Goal: Check status: Check status

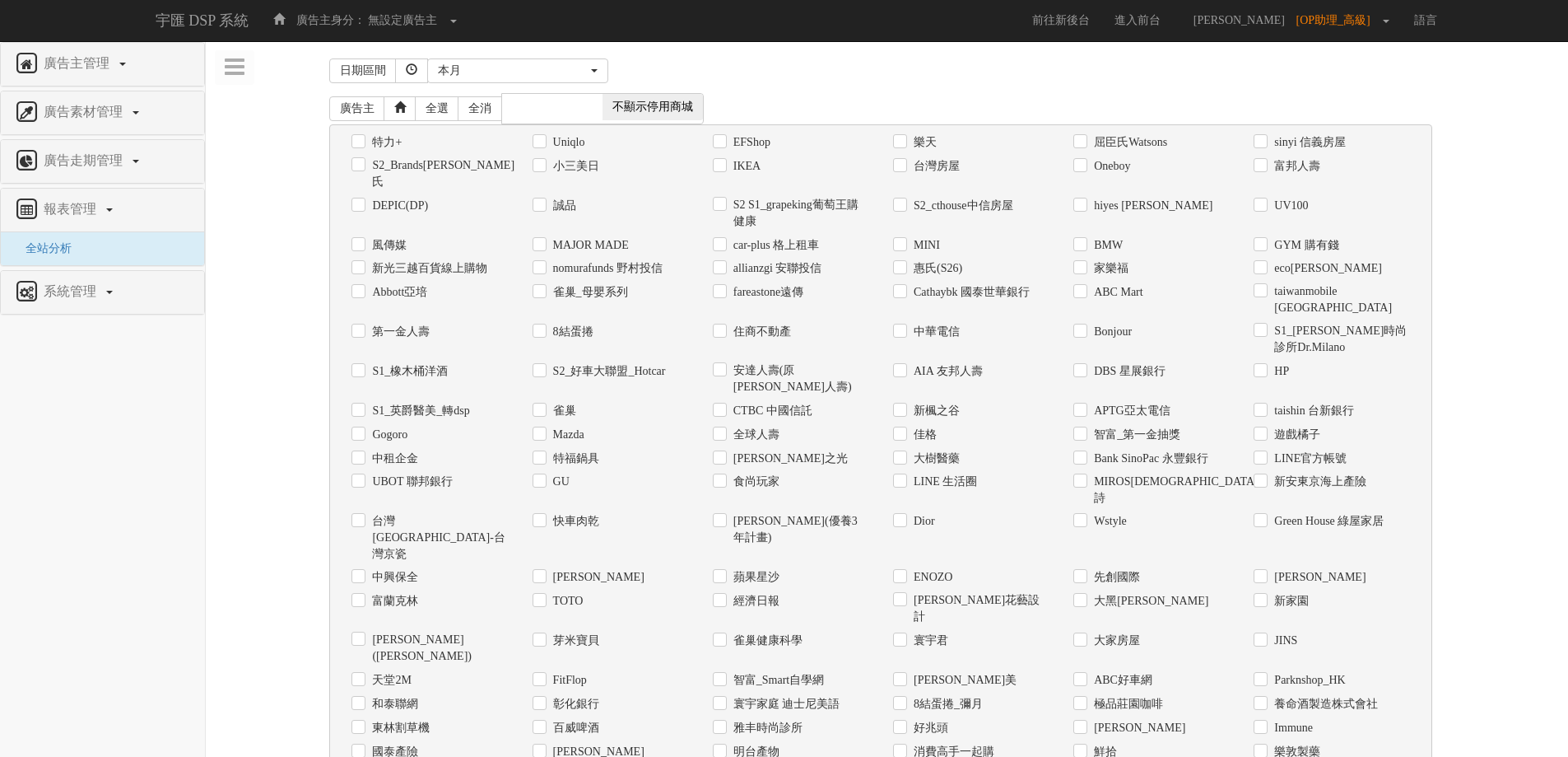
click at [566, 138] on label "Uniqlo" at bounding box center [568, 142] width 37 height 17
click at [543, 138] on input "Uniqlo" at bounding box center [538, 142] width 11 height 11
checkbox input "true"
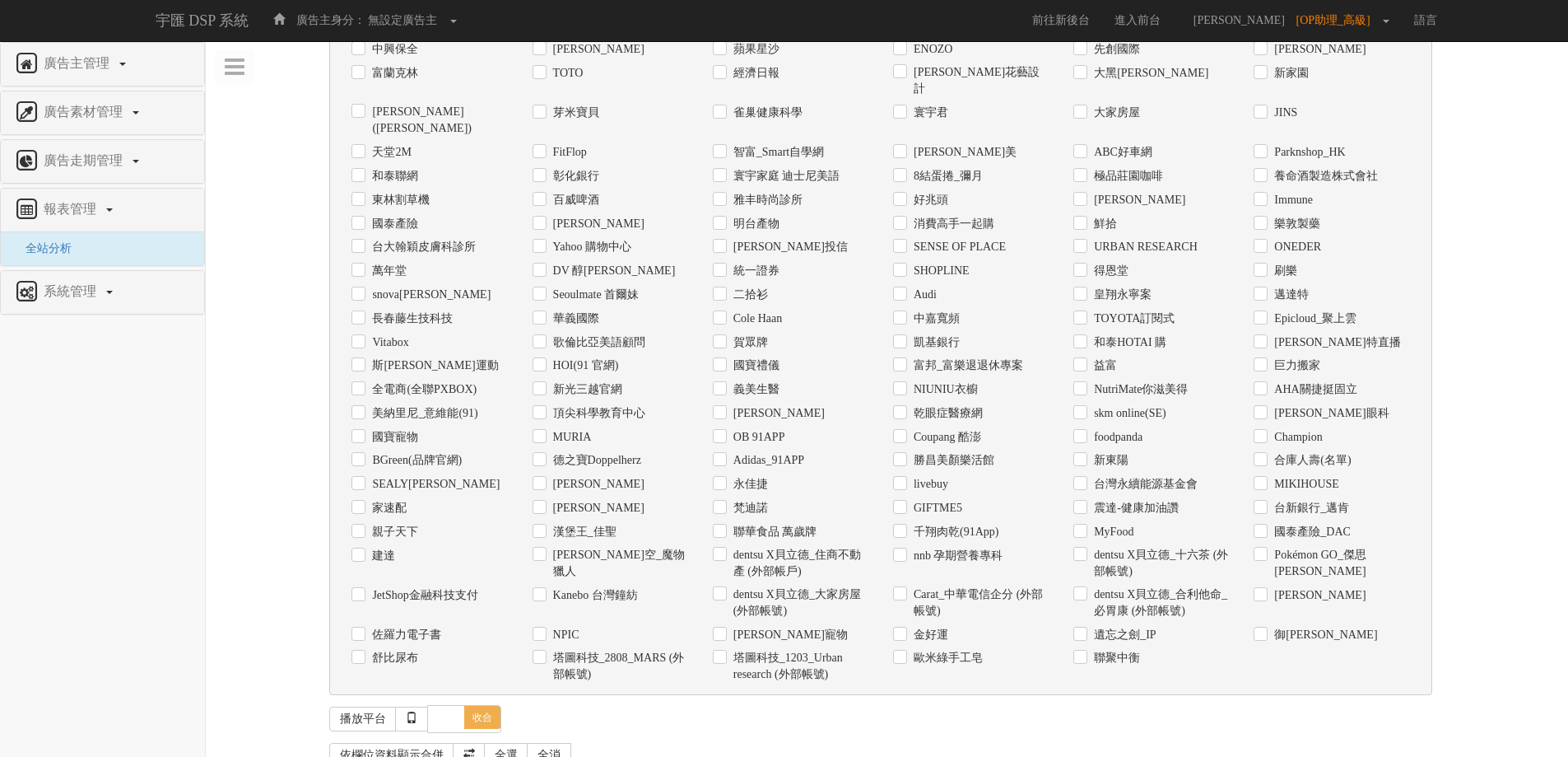
checkbox input "true"
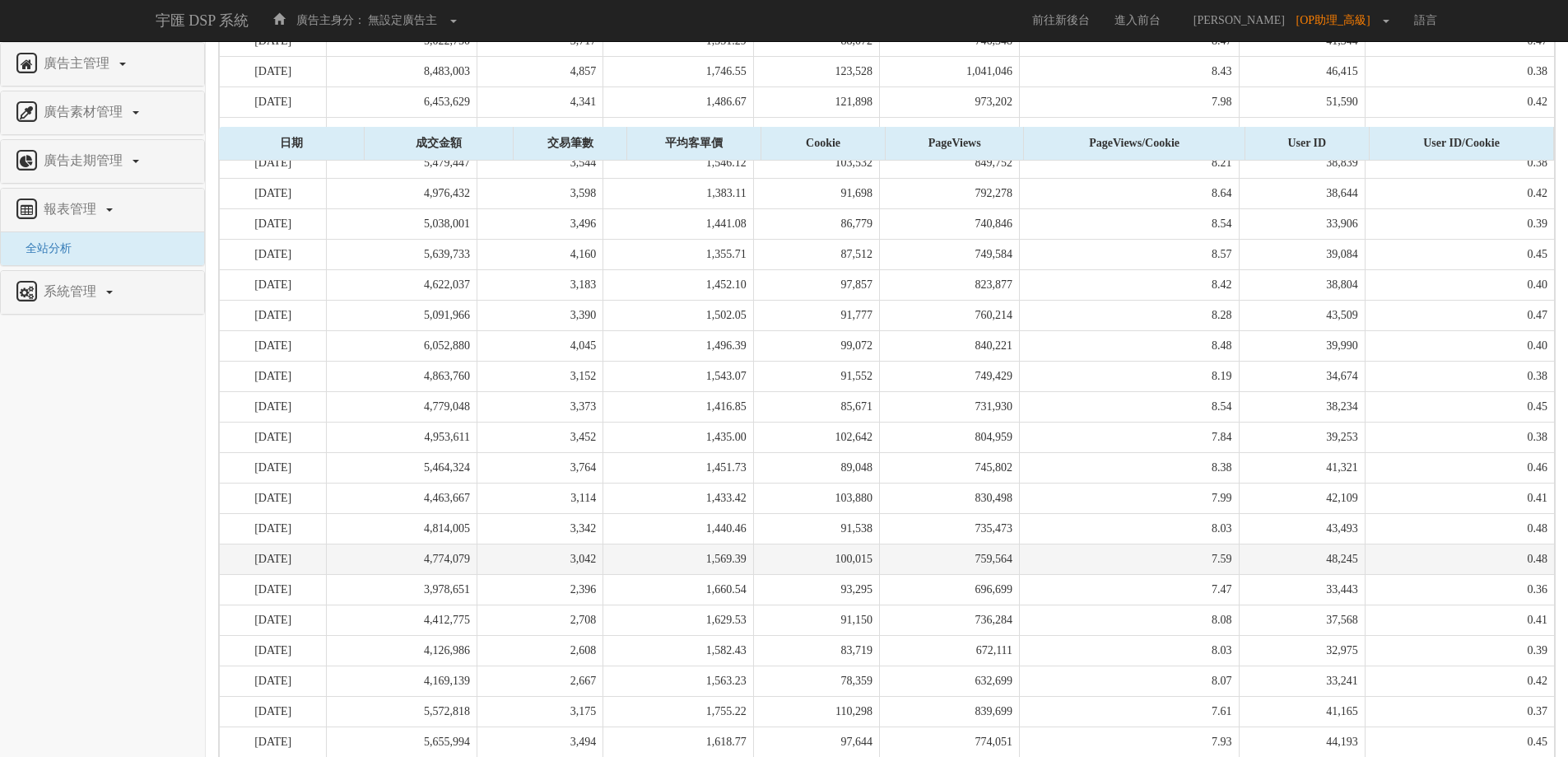
scroll to position [1649, 0]
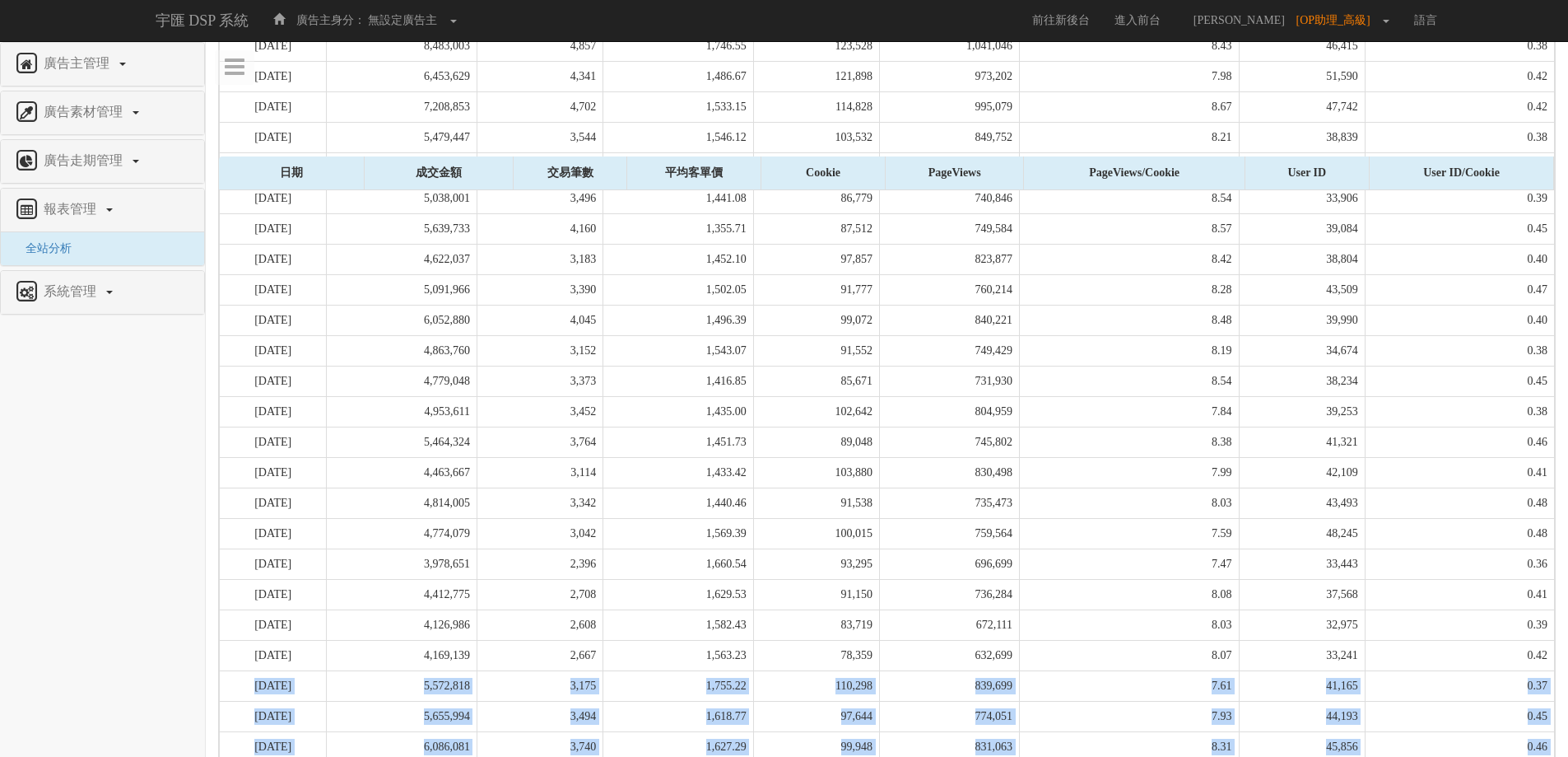
drag, startPoint x: 246, startPoint y: 572, endPoint x: 1547, endPoint y: 658, distance: 1303.8
click at [1547, 658] on tbody "[DATE] 4,238,940 2,745 1,544.24 94,356 718,863 7.62 38,555 0.41 [DATE] 5,174,55…" at bounding box center [887, 381] width 1335 height 944
copy tbody "[DATE] 5,572,818 3,175 1,755.22 110,298 839,699 7.61 41,165 0.37 [DATE] 5,655,9…"
